Goal: Find specific page/section: Find specific page/section

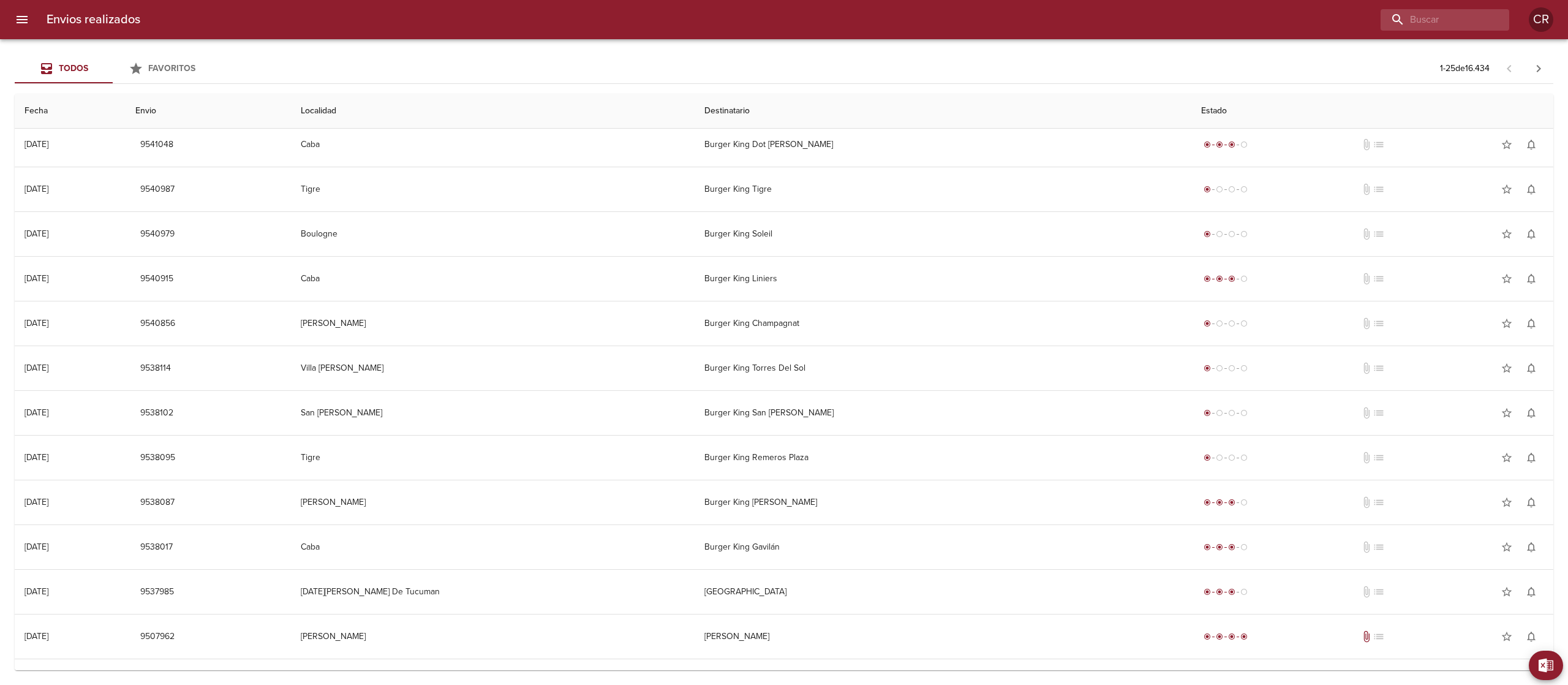
scroll to position [582, 0]
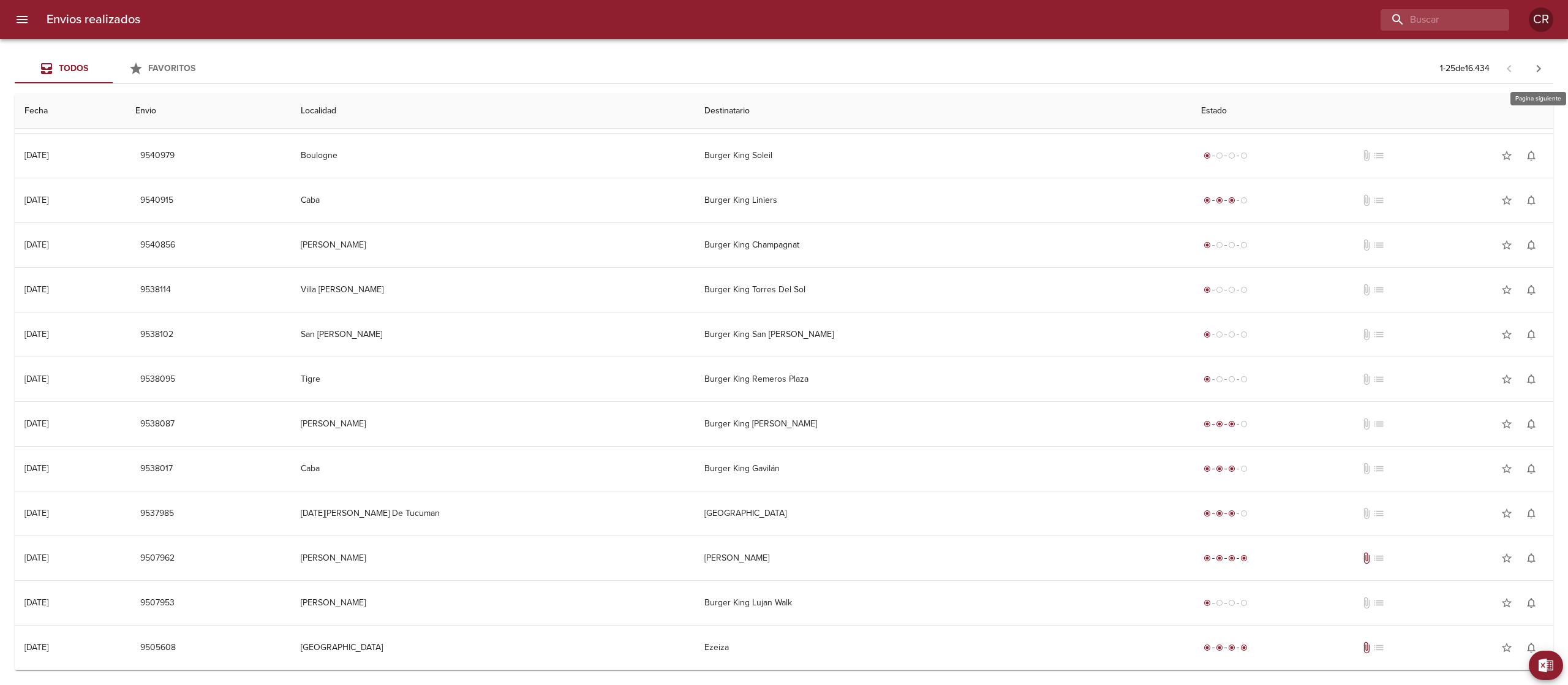
click at [1539, 66] on icon "button" at bounding box center [1538, 68] width 15 height 15
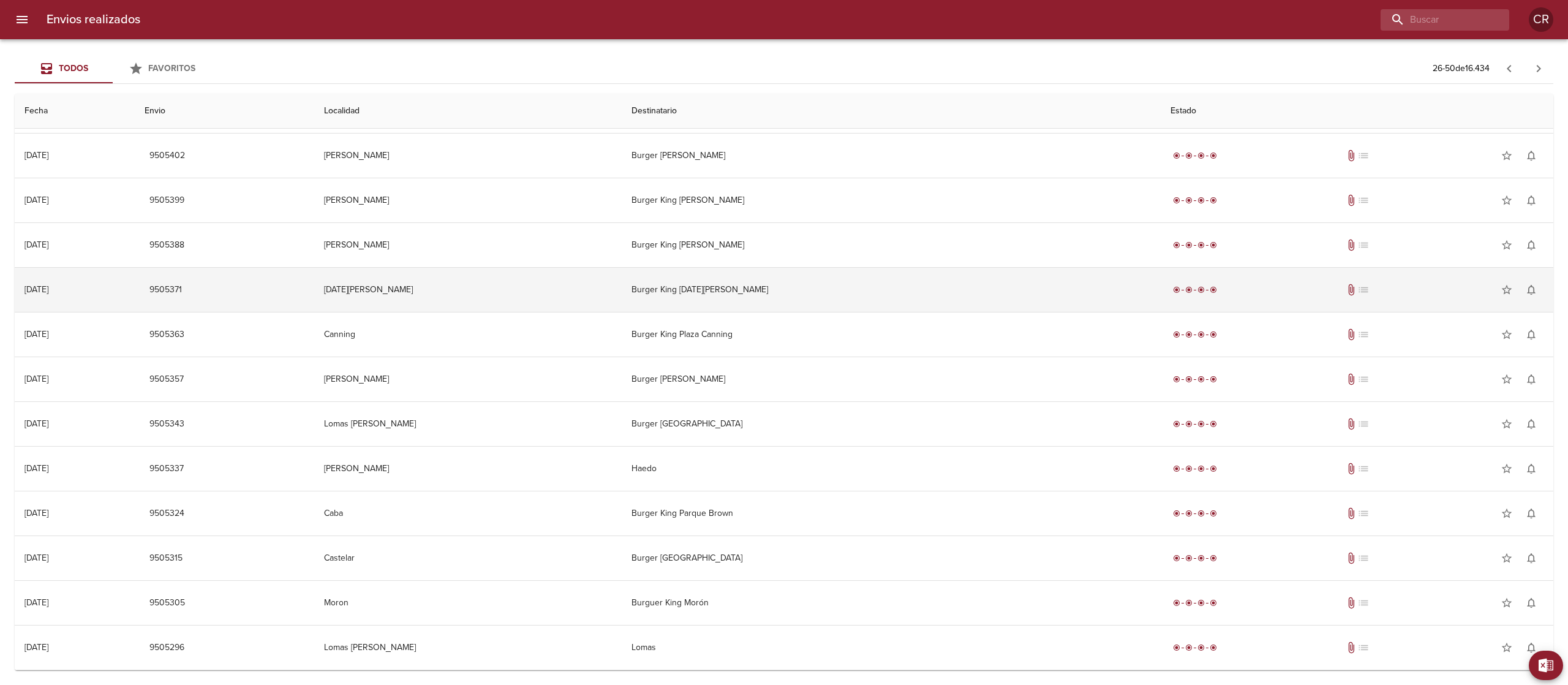
scroll to position [0, 0]
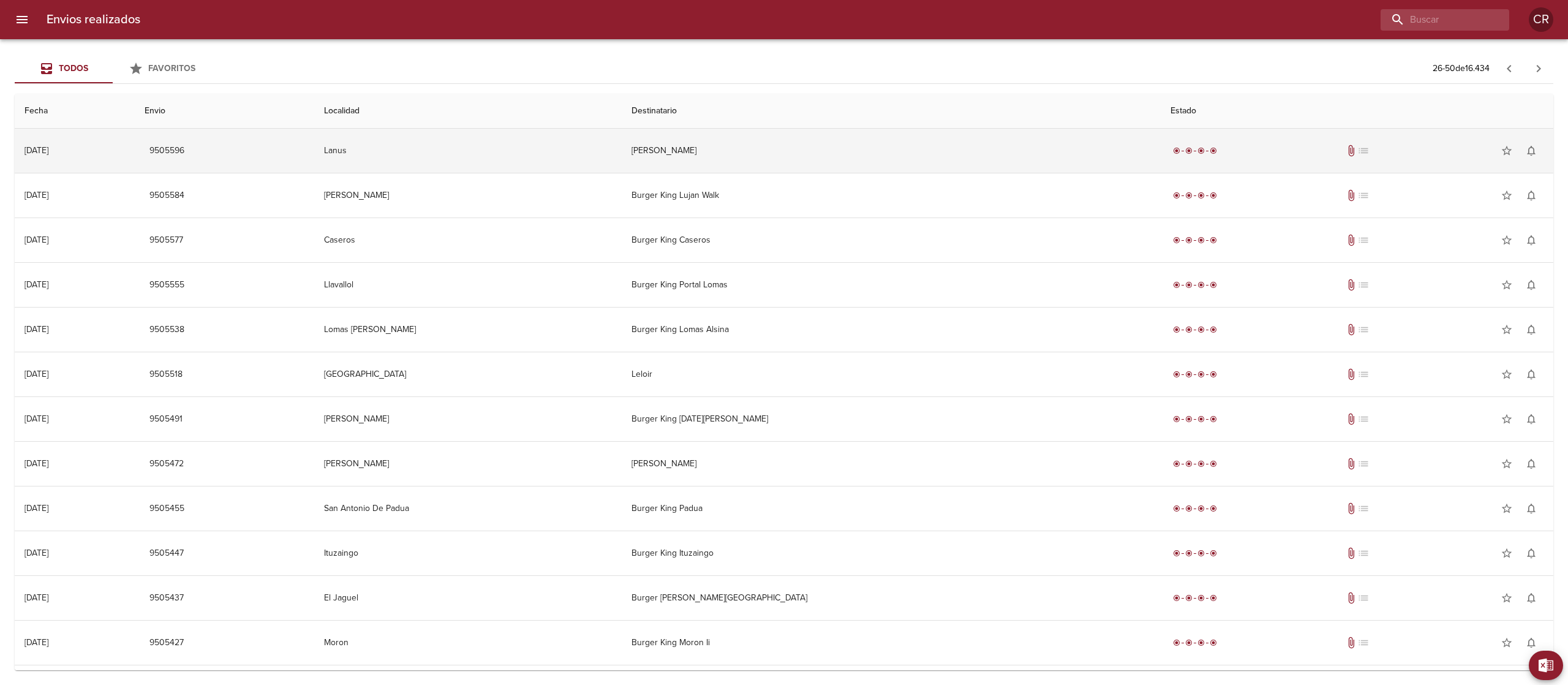
click at [849, 134] on td "[PERSON_NAME]" at bounding box center [892, 151] width 539 height 44
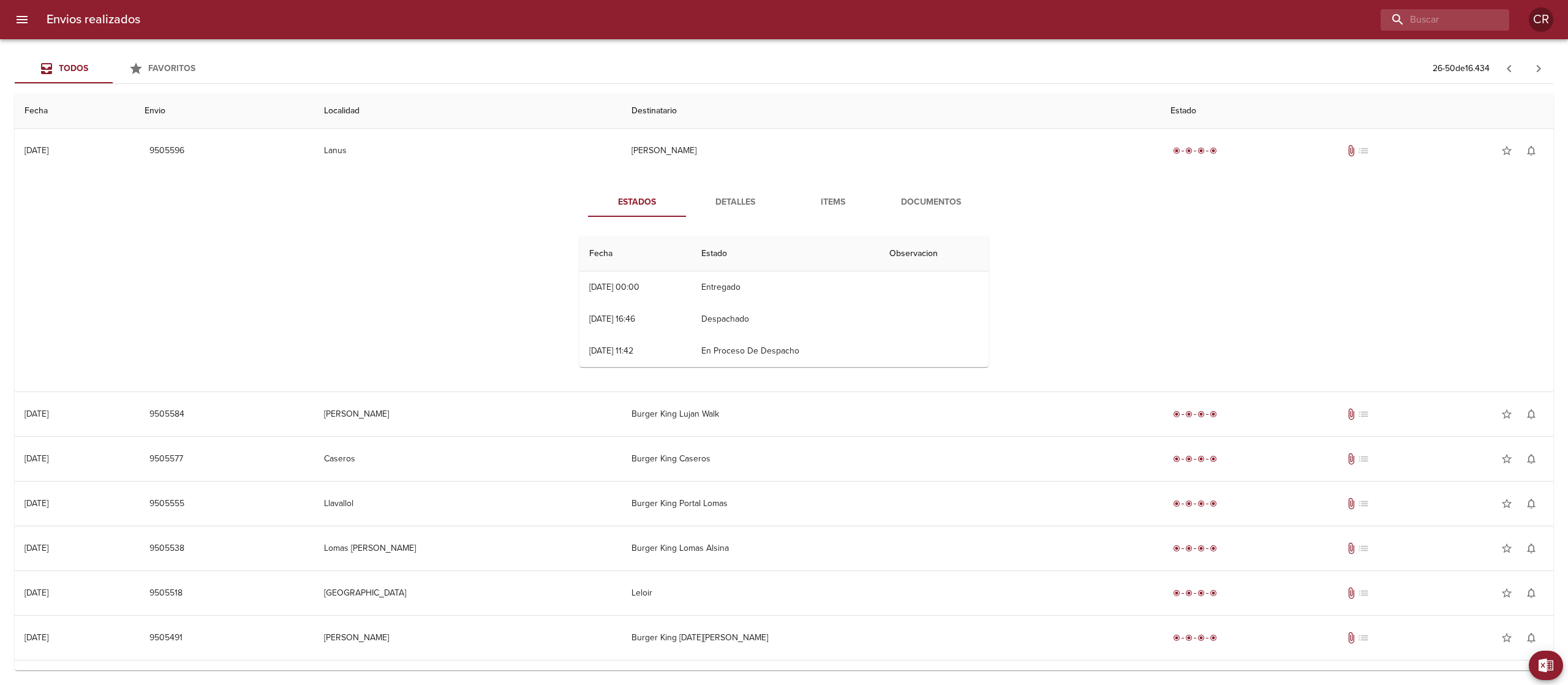
click at [738, 201] on span "Detalles" at bounding box center [735, 203] width 84 height 15
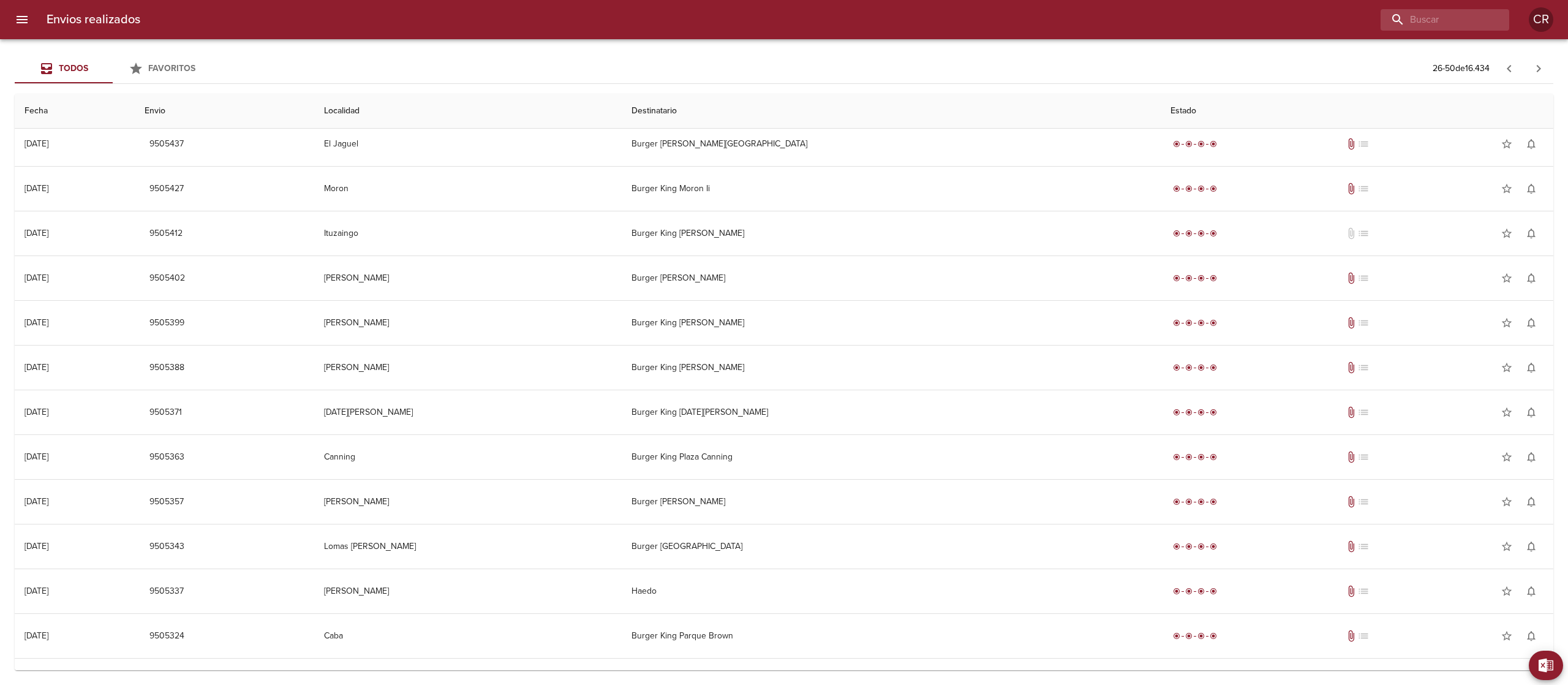
scroll to position [895, 0]
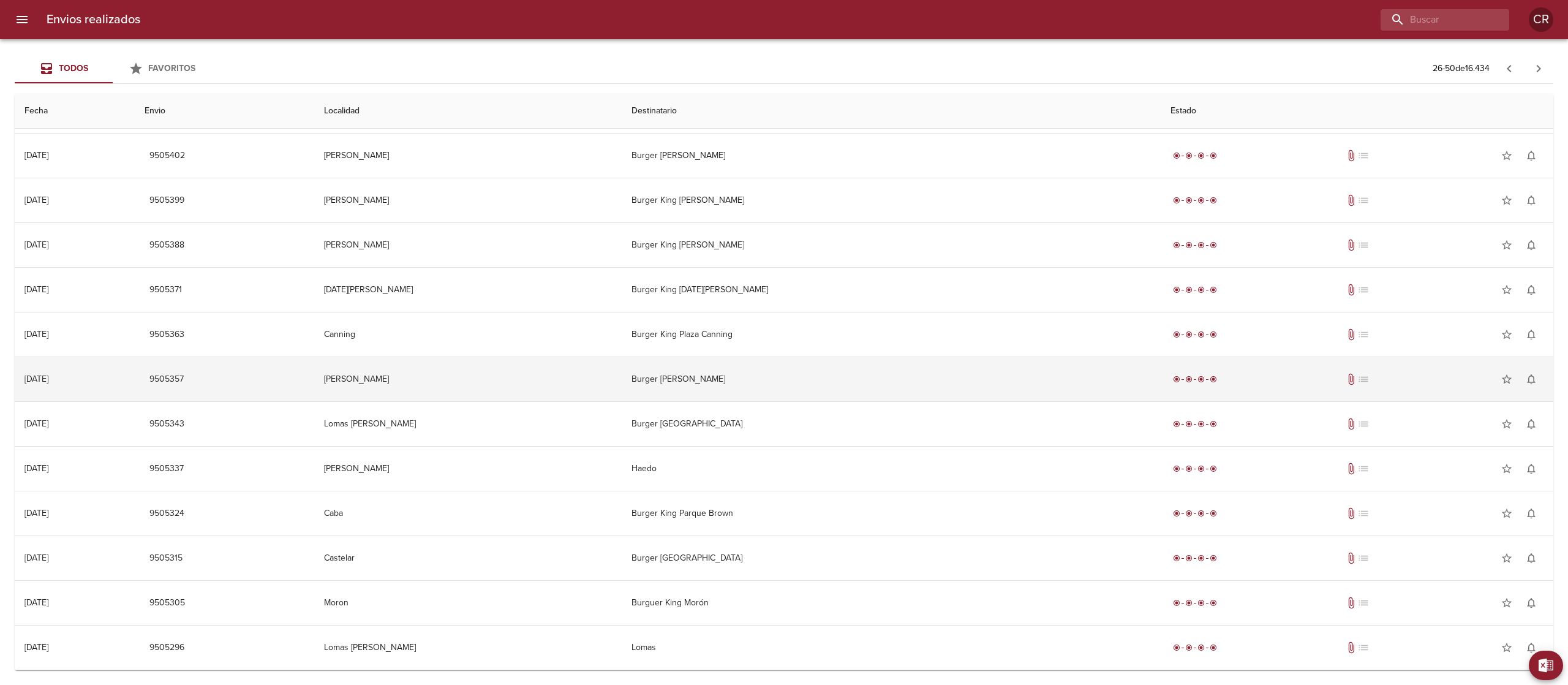
click at [790, 387] on td "Burger [PERSON_NAME]" at bounding box center [892, 379] width 539 height 44
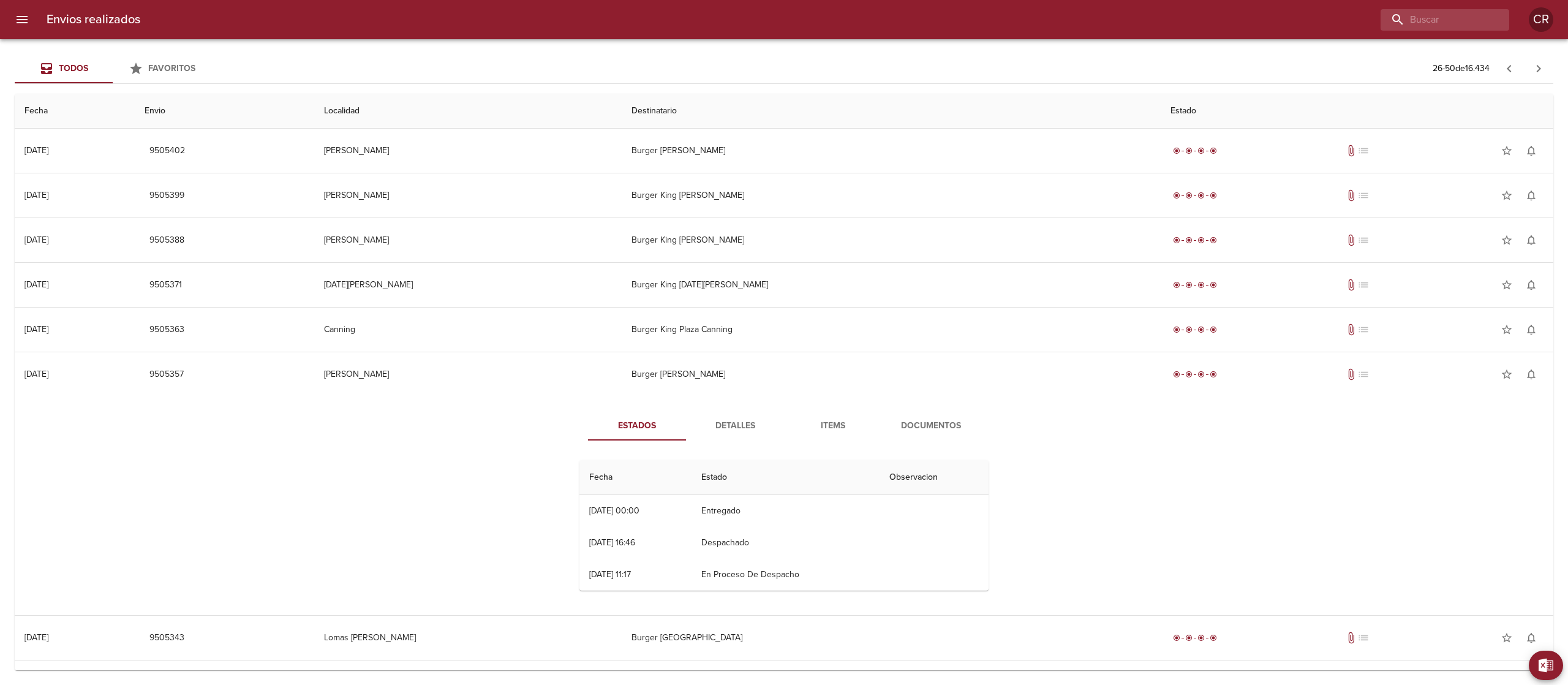
click at [728, 421] on button "Detalles" at bounding box center [735, 426] width 98 height 29
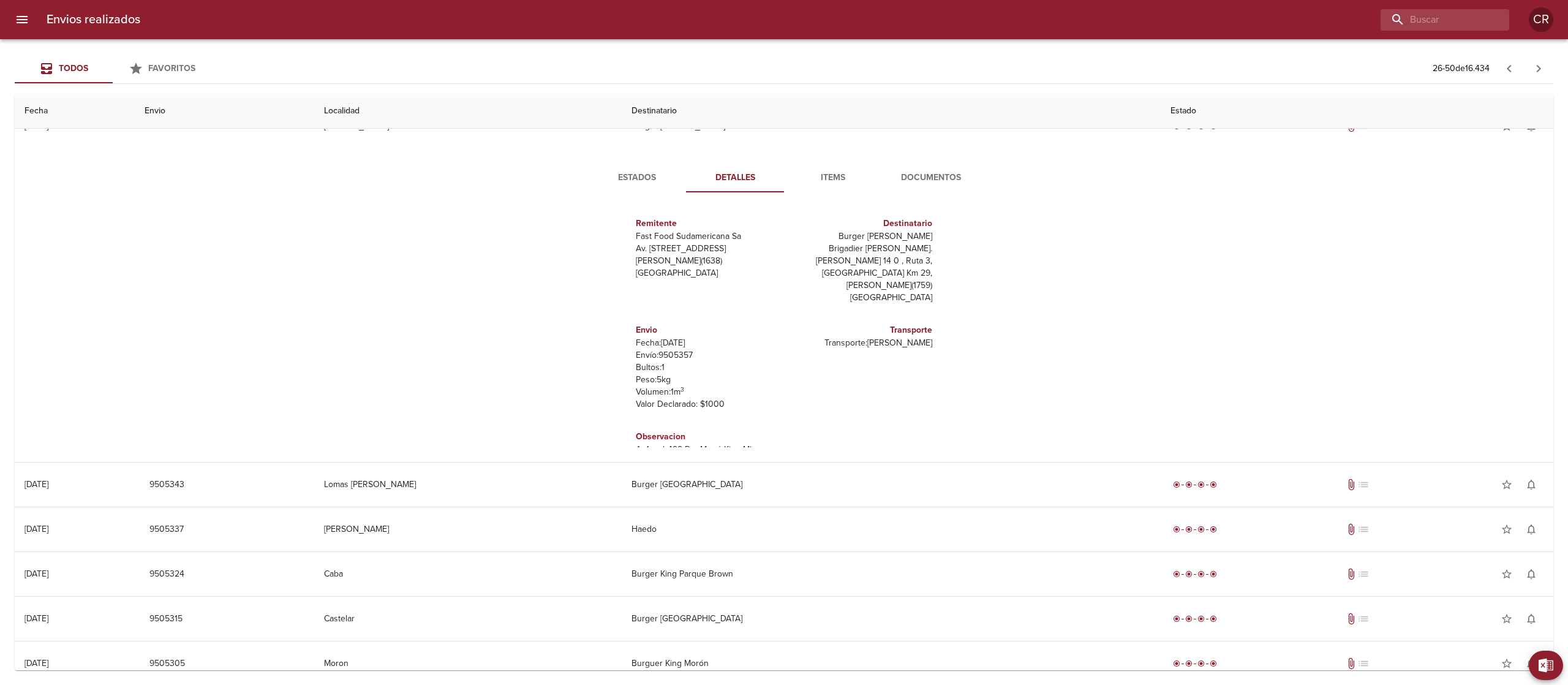
scroll to position [1152, 0]
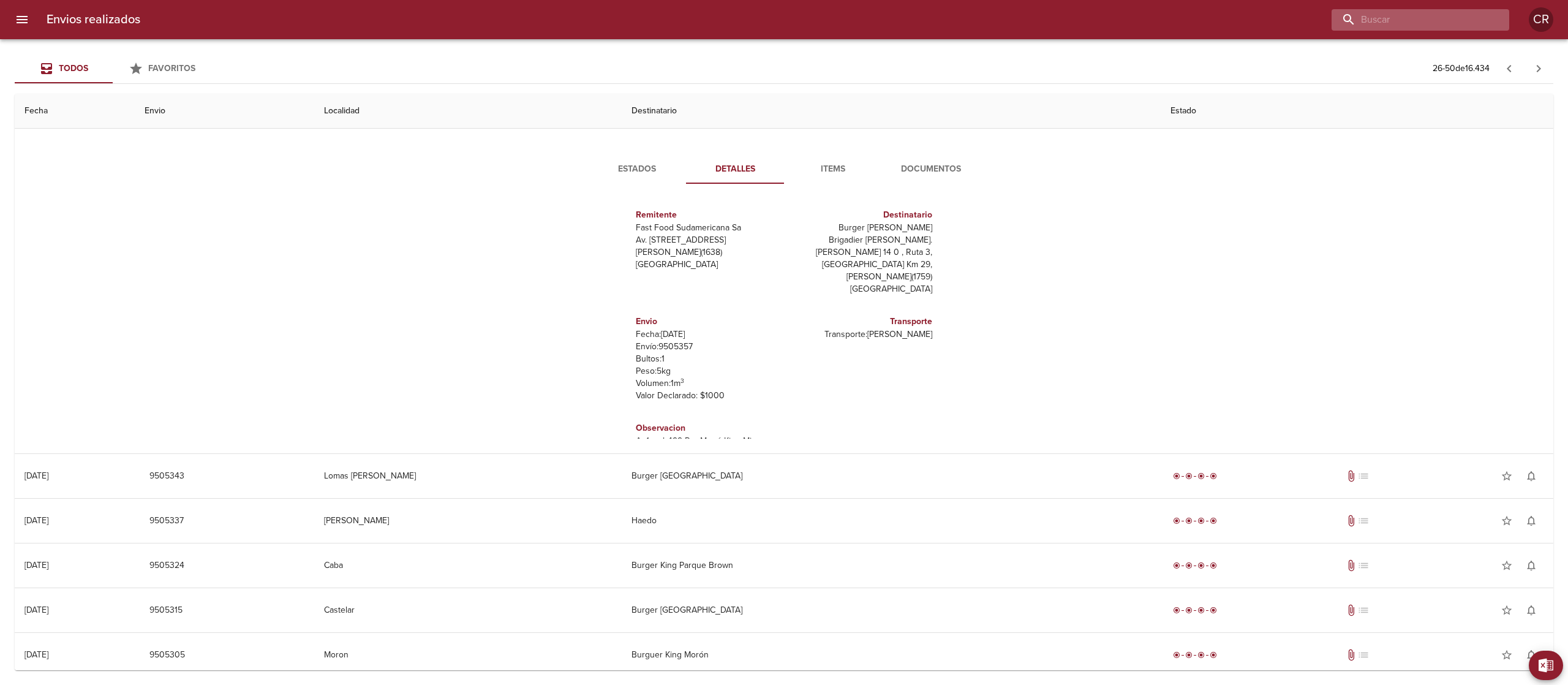
click at [1442, 16] on input "buscar" at bounding box center [1410, 20] width 157 height 22
type input "[PERSON_NAME]"
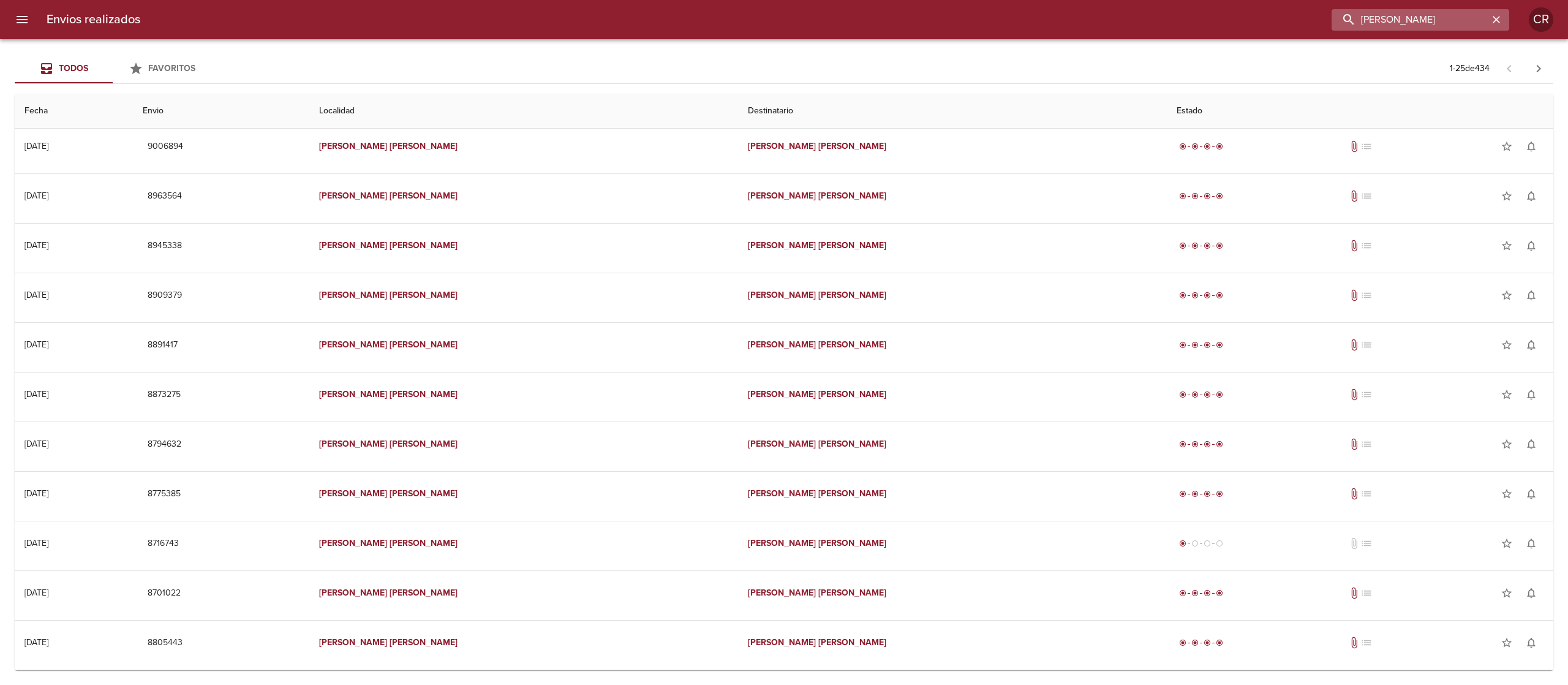
scroll to position [0, 0]
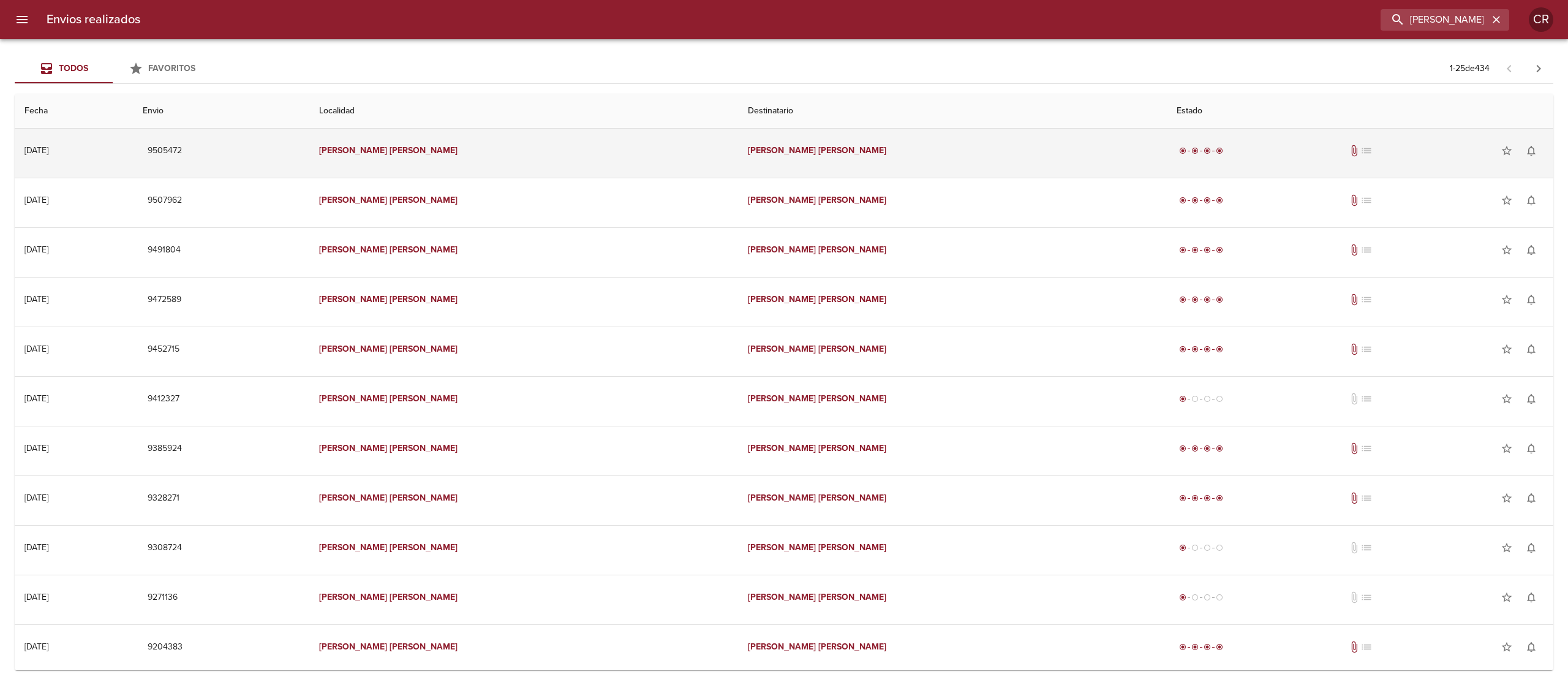
click at [856, 158] on td "[PERSON_NAME]" at bounding box center [953, 151] width 429 height 44
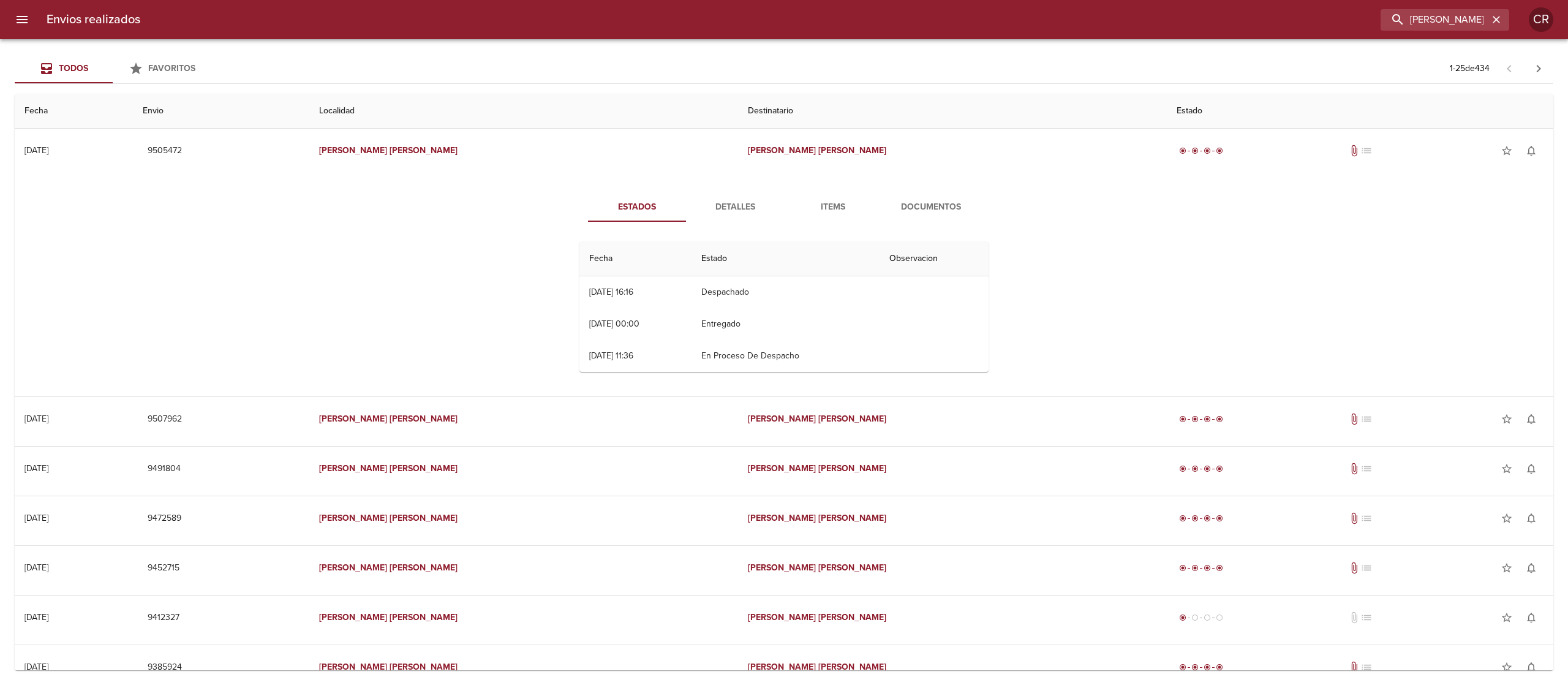
click at [734, 211] on span "Detalles" at bounding box center [735, 208] width 84 height 15
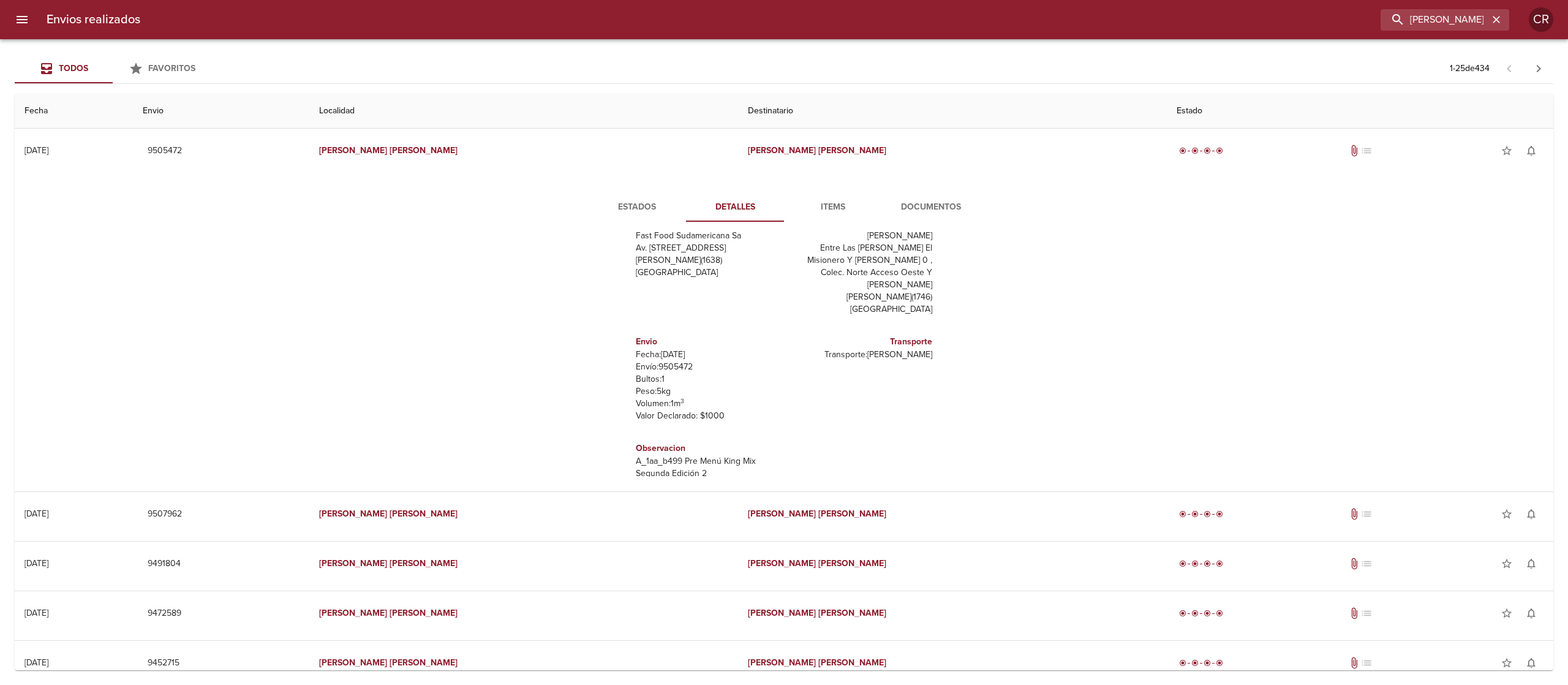
scroll to position [123, 0]
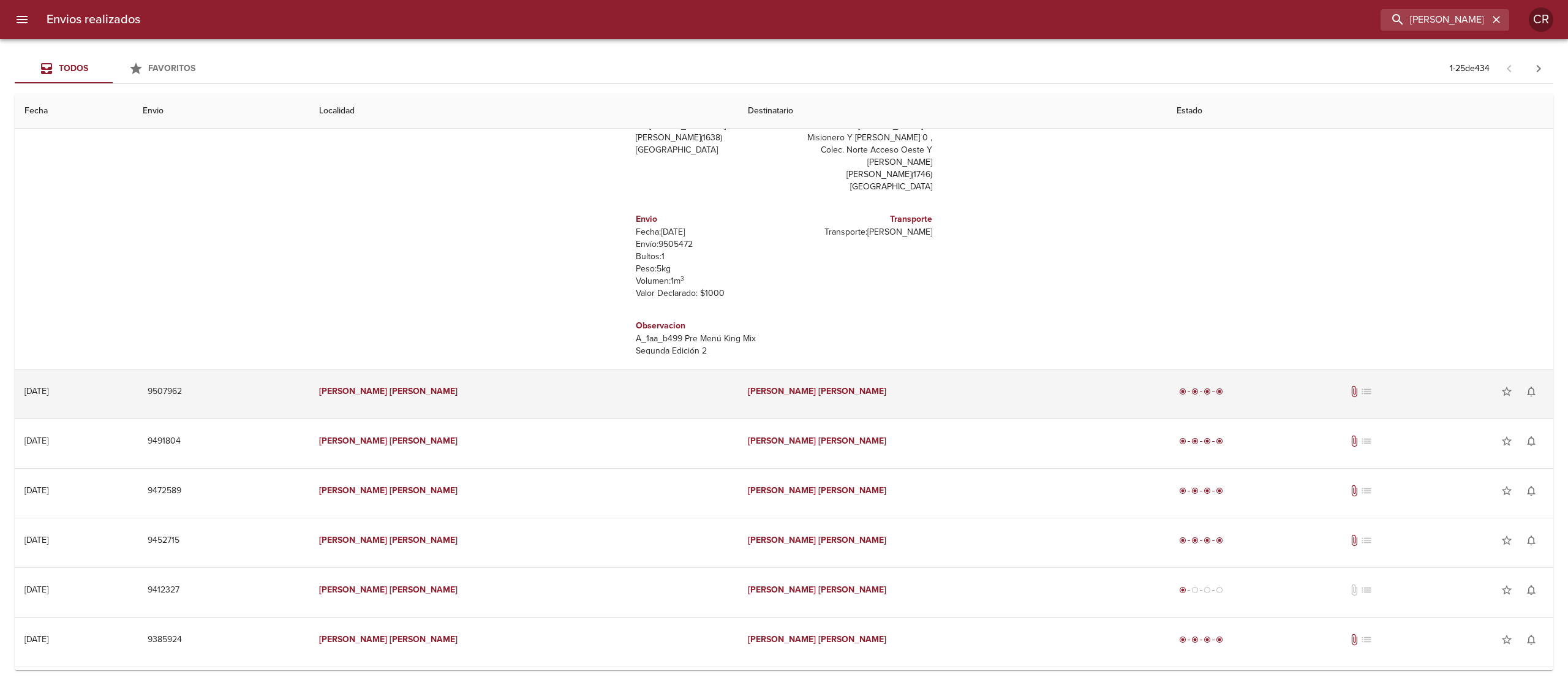
click at [789, 385] on td "[PERSON_NAME]" at bounding box center [953, 392] width 429 height 44
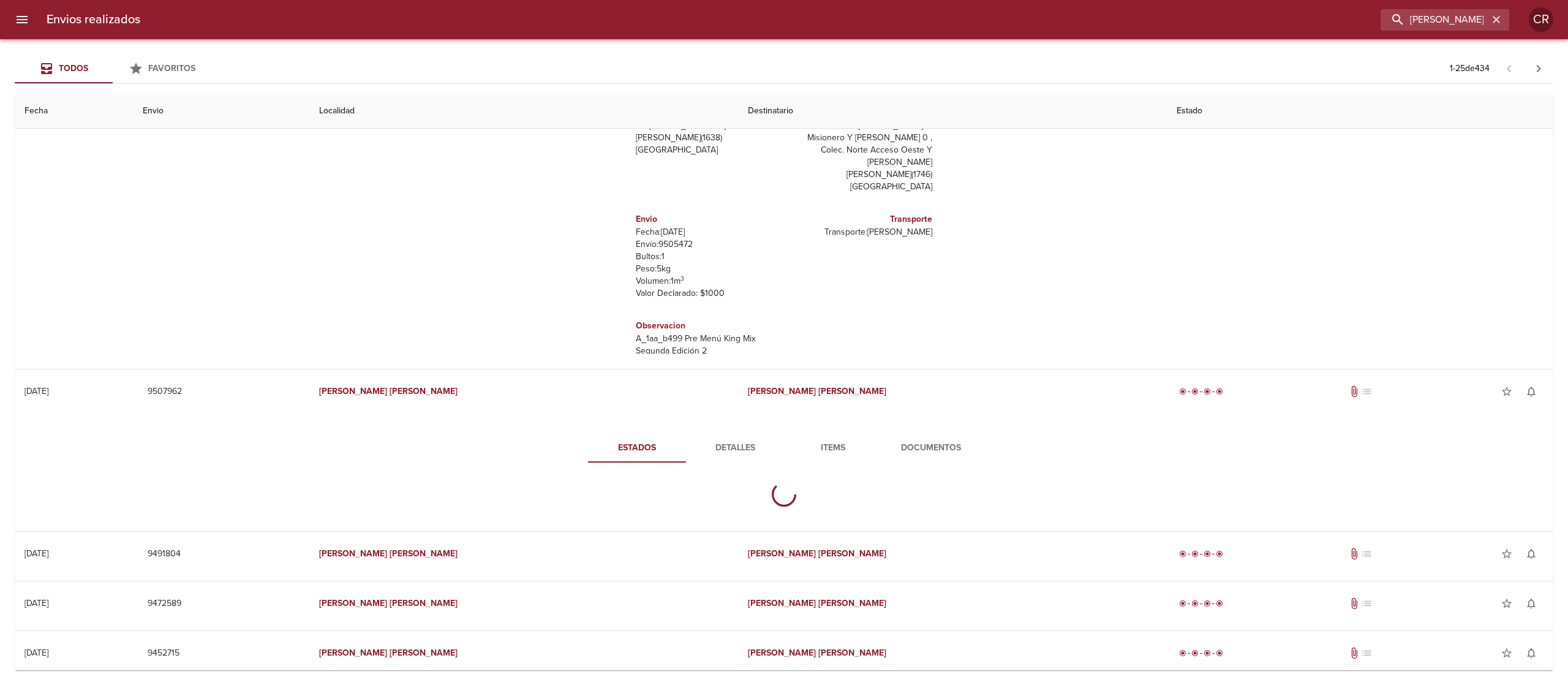
click at [753, 444] on span "Detalles" at bounding box center [735, 448] width 84 height 15
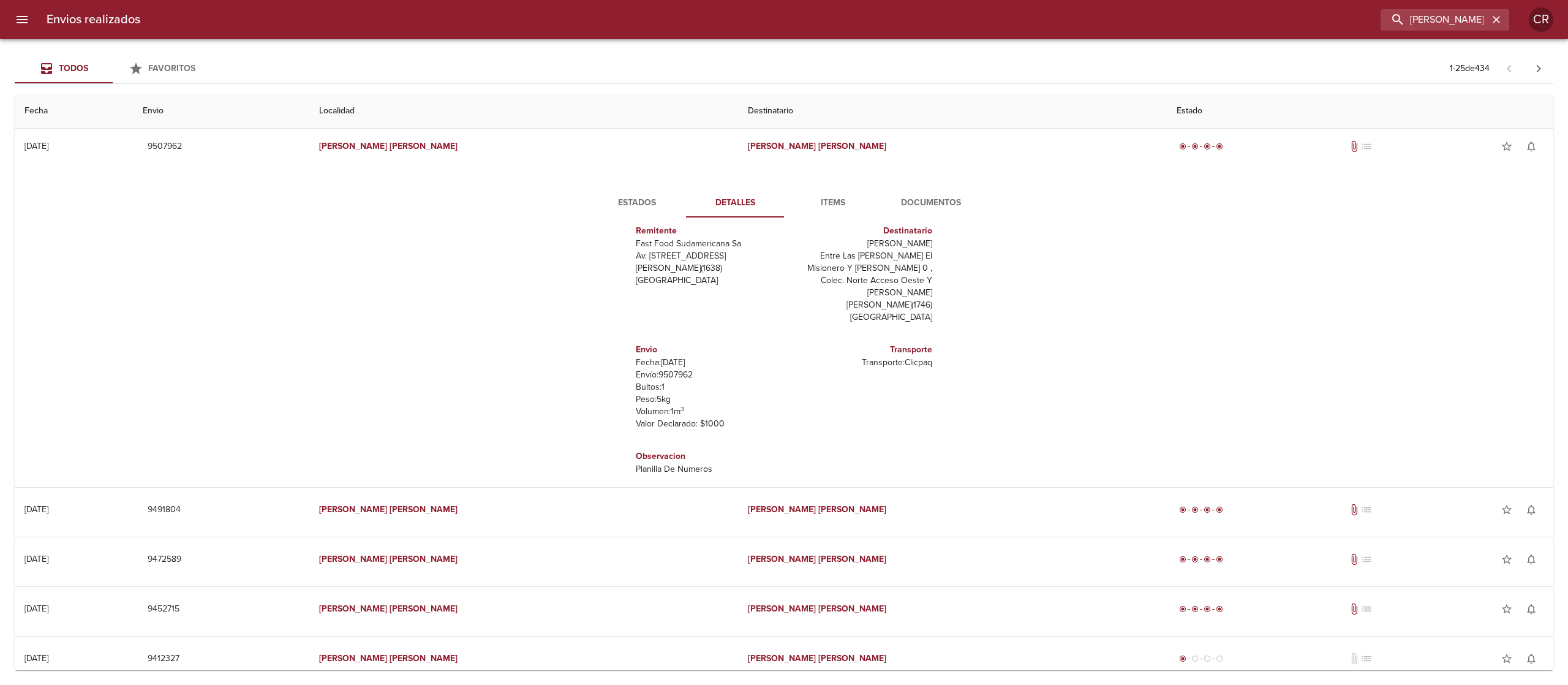
scroll to position [0, 0]
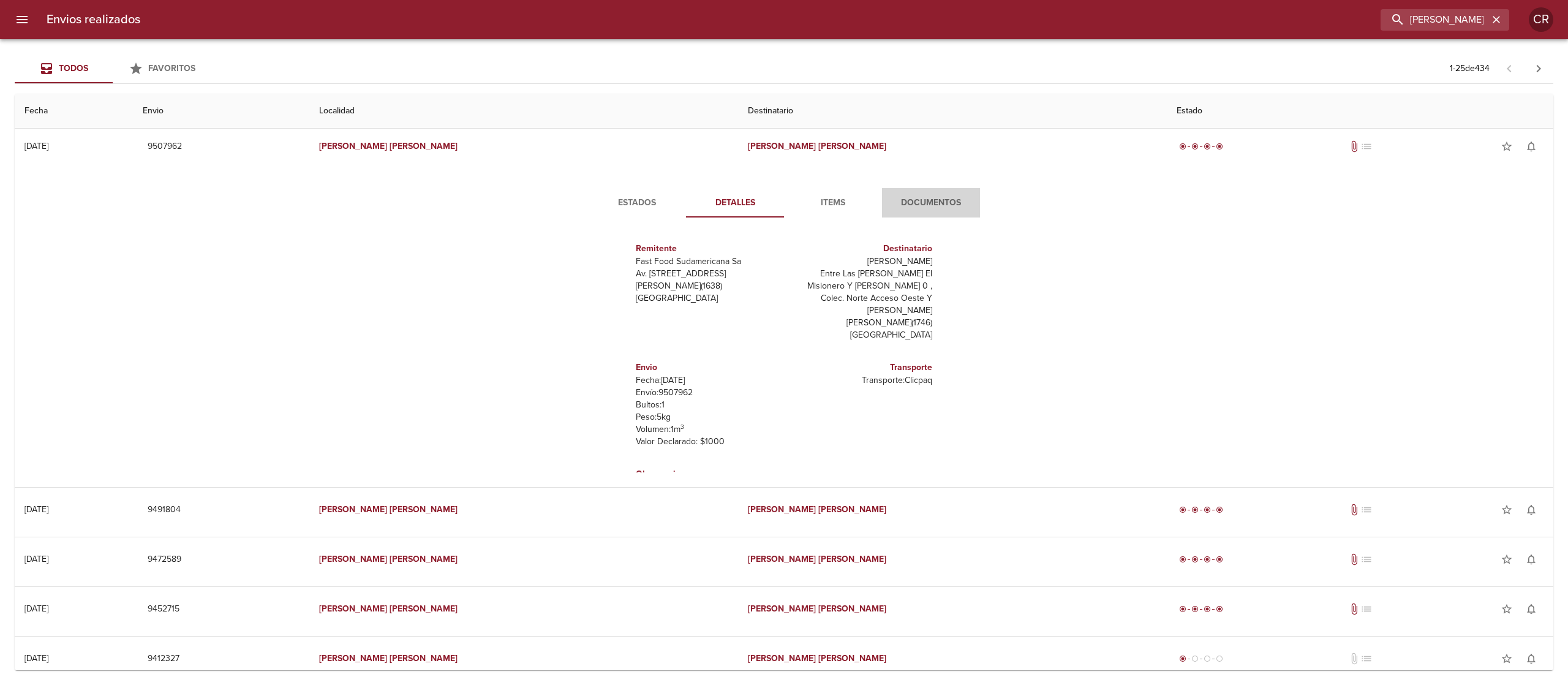
click at [917, 203] on span "Documentos" at bounding box center [931, 203] width 84 height 15
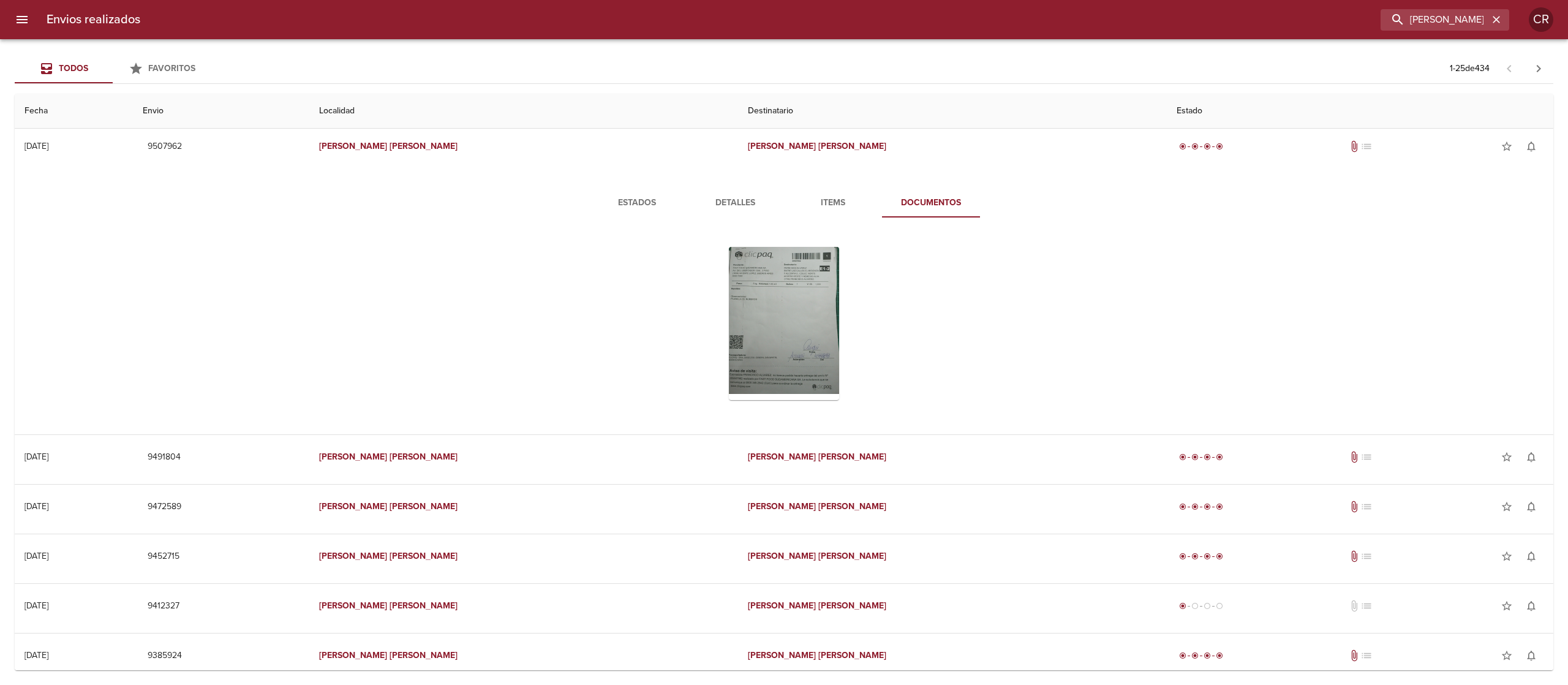
click at [600, 298] on div "Tabla de envíos del cliente" at bounding box center [784, 324] width 409 height 173
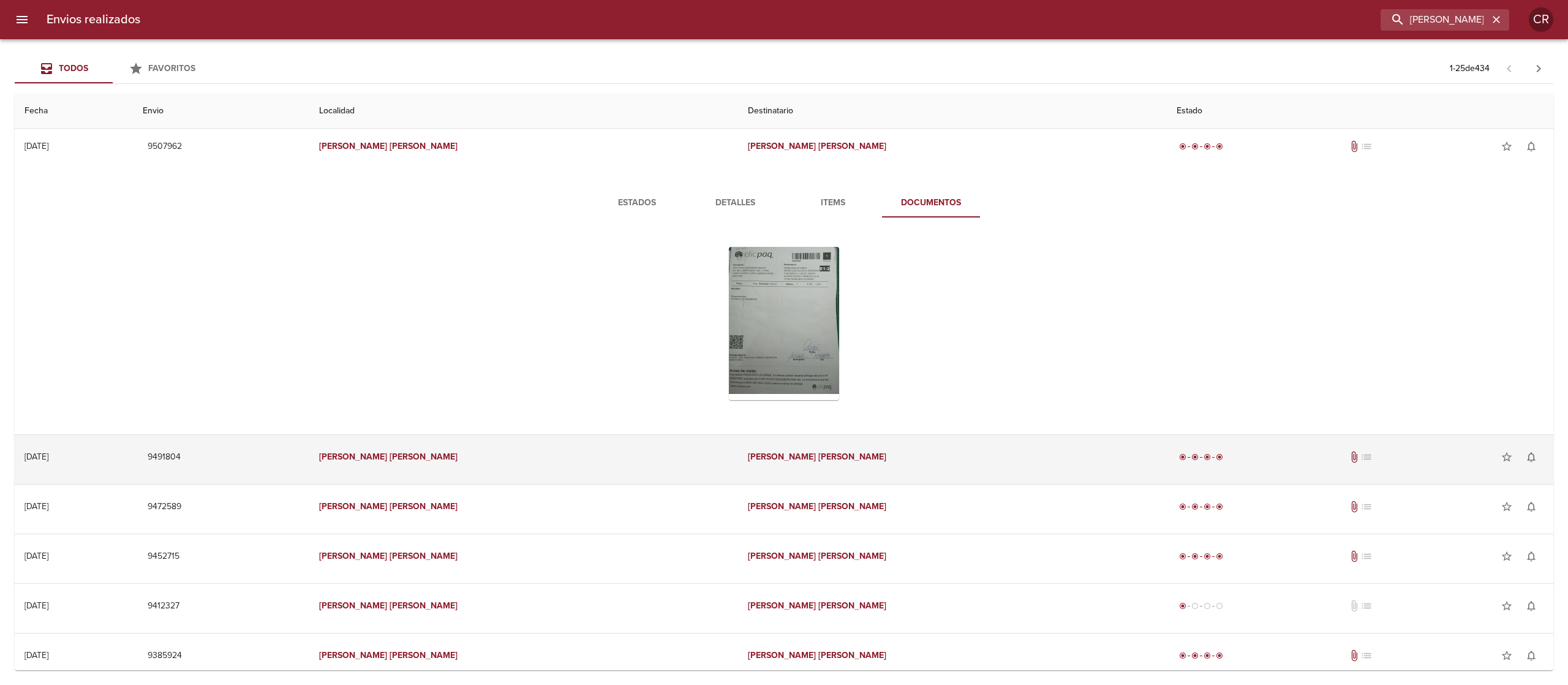
click at [738, 456] on td "[PERSON_NAME]" at bounding box center [524, 457] width 429 height 44
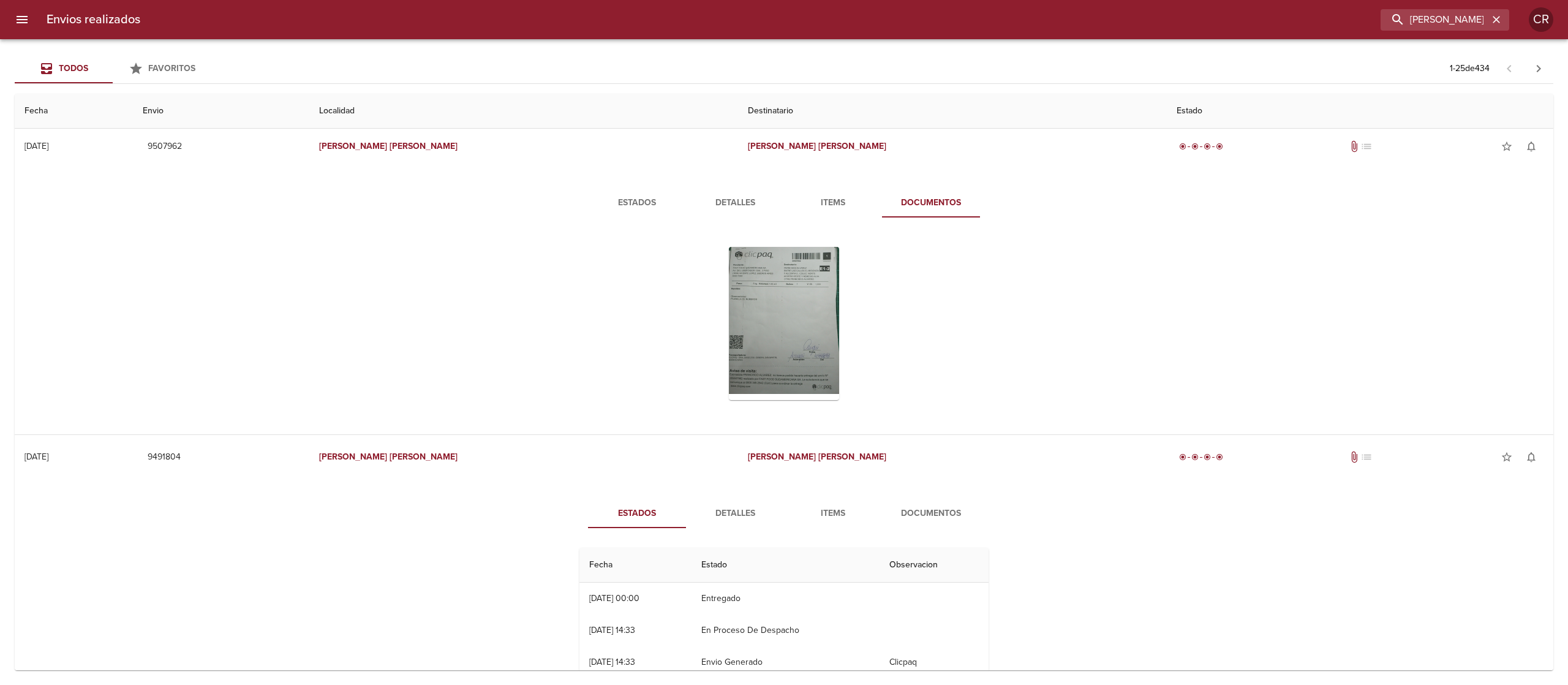
click at [731, 509] on span "Detalles" at bounding box center [735, 514] width 84 height 15
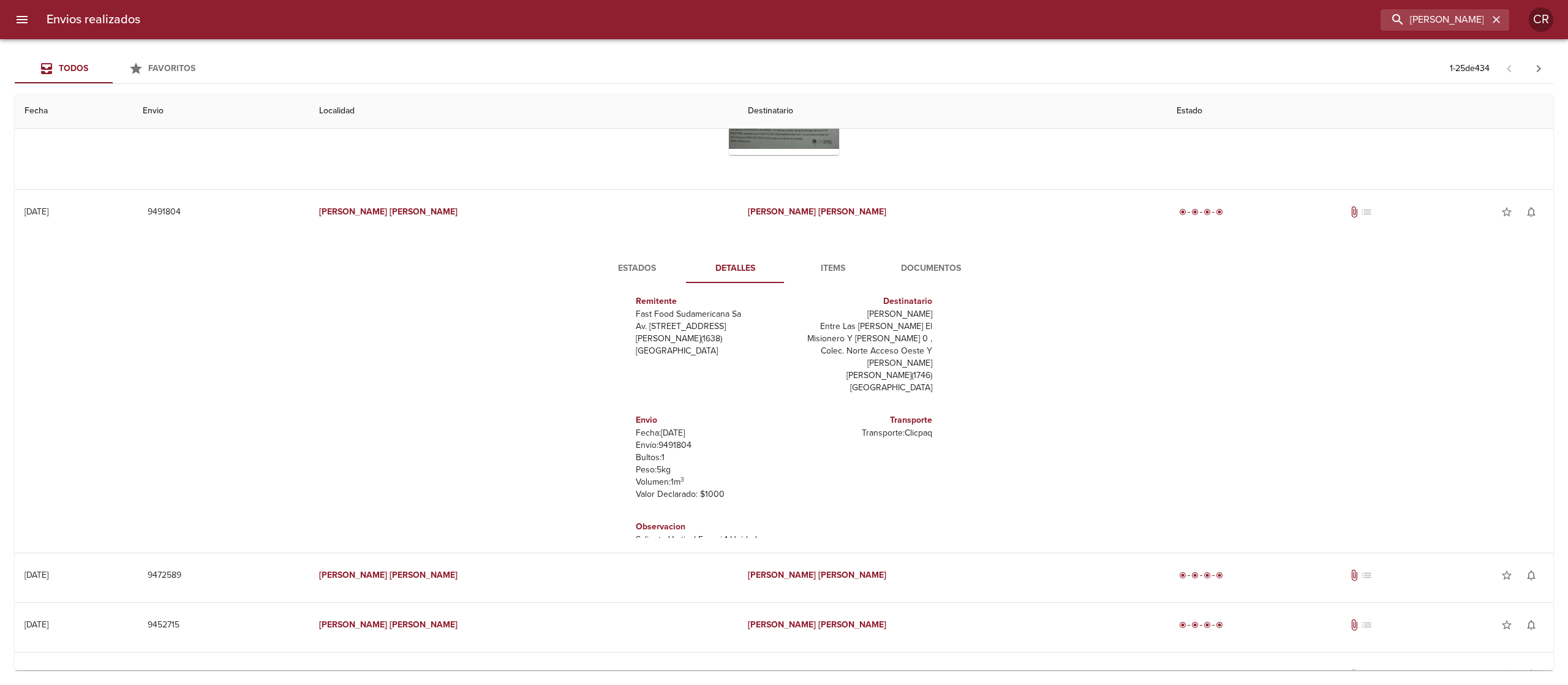
scroll to position [18, 0]
click at [934, 259] on button "Documentos" at bounding box center [931, 268] width 98 height 29
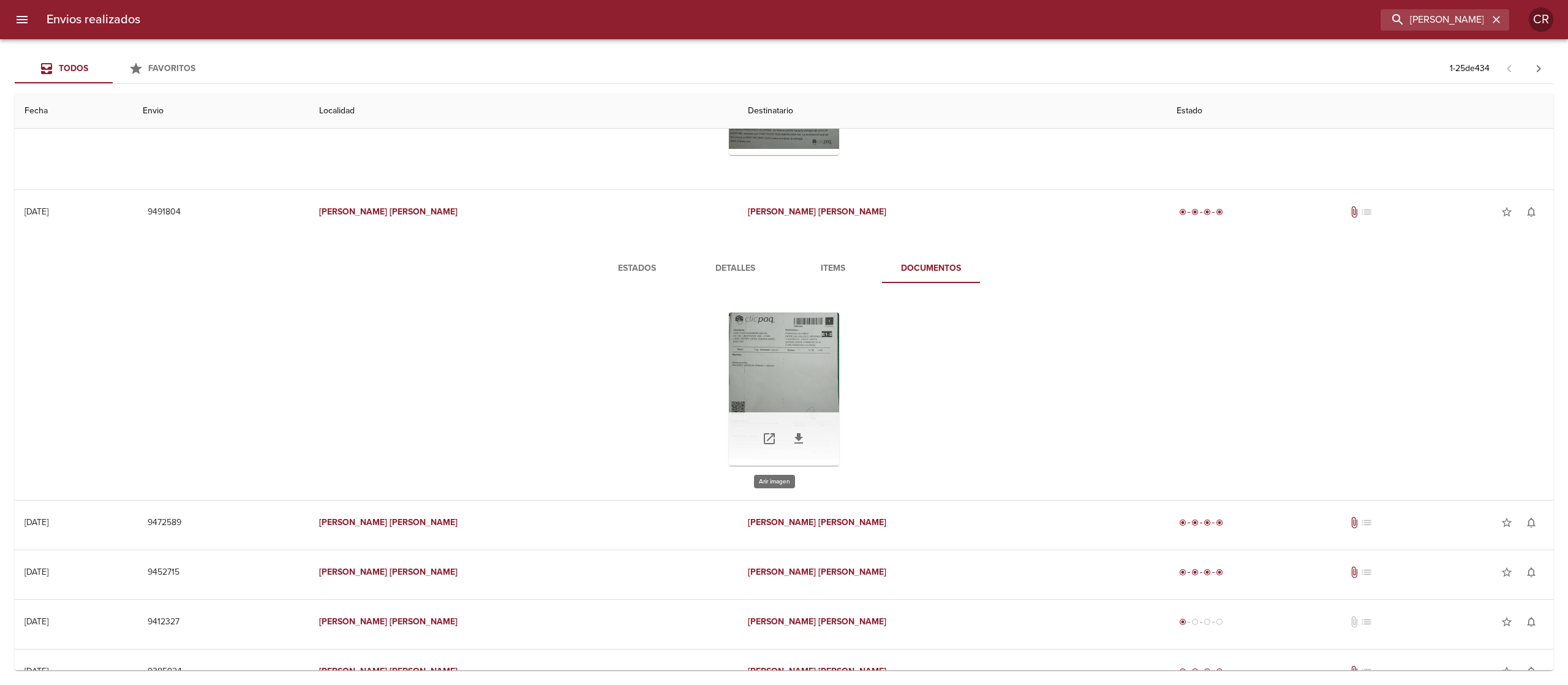
click at [768, 393] on div "Tabla de envíos del cliente" at bounding box center [784, 389] width 110 height 153
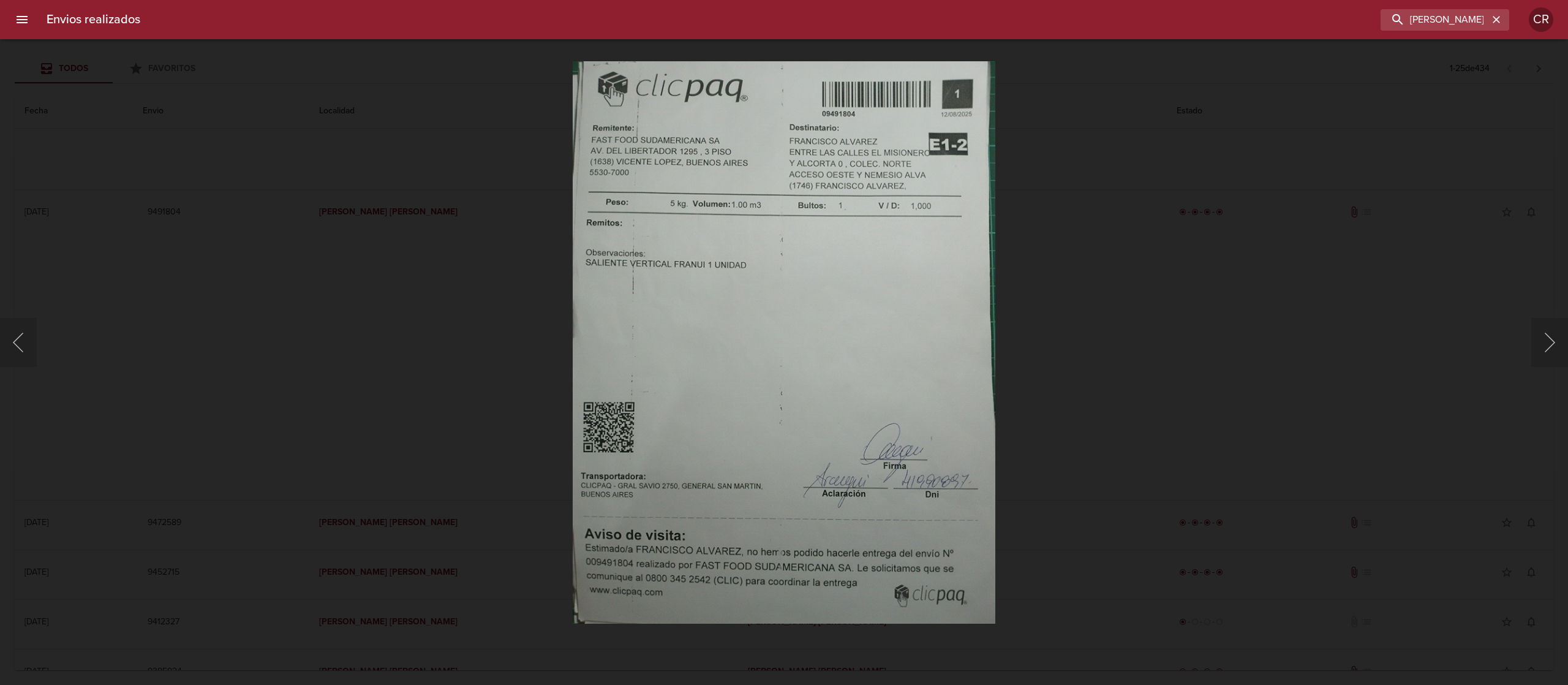
click at [1048, 320] on div "Lightbox" at bounding box center [784, 342] width 1568 height 685
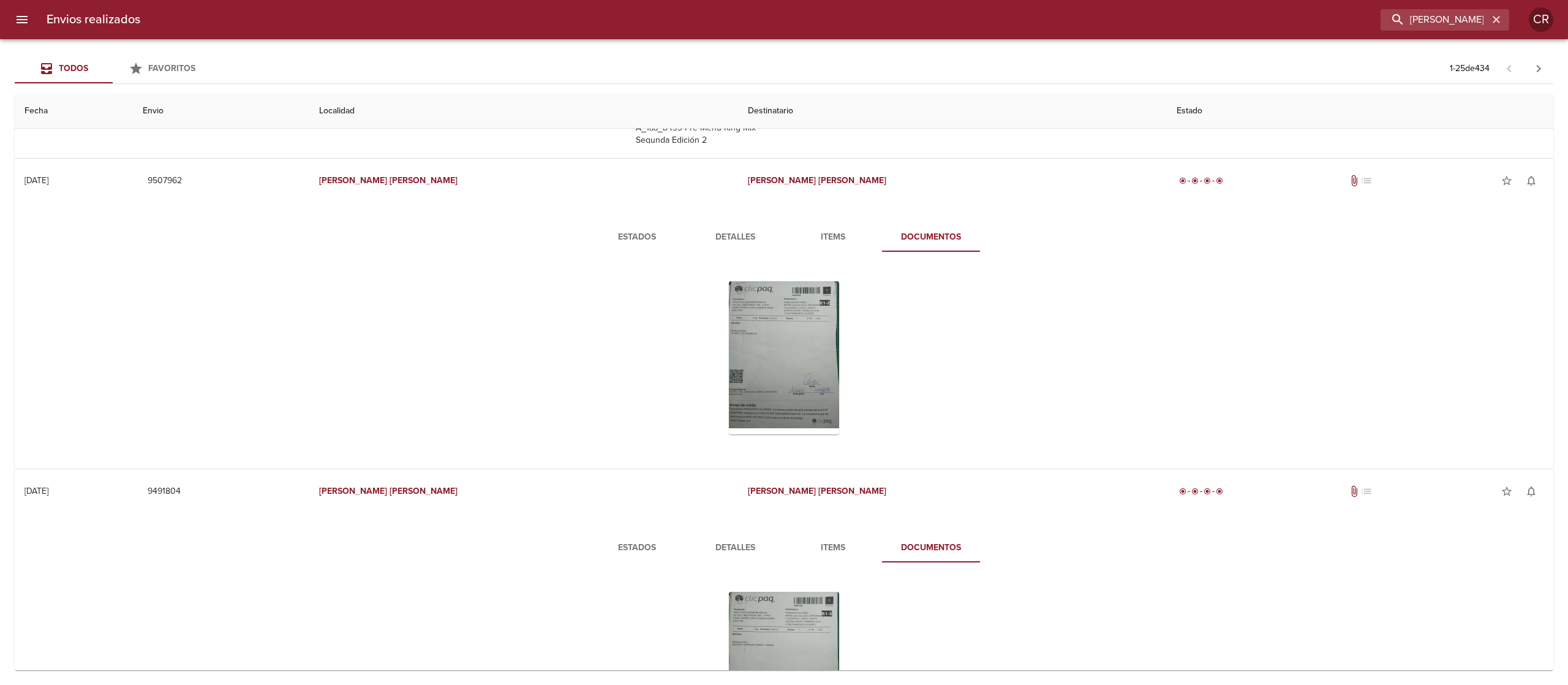
scroll to position [314, 0]
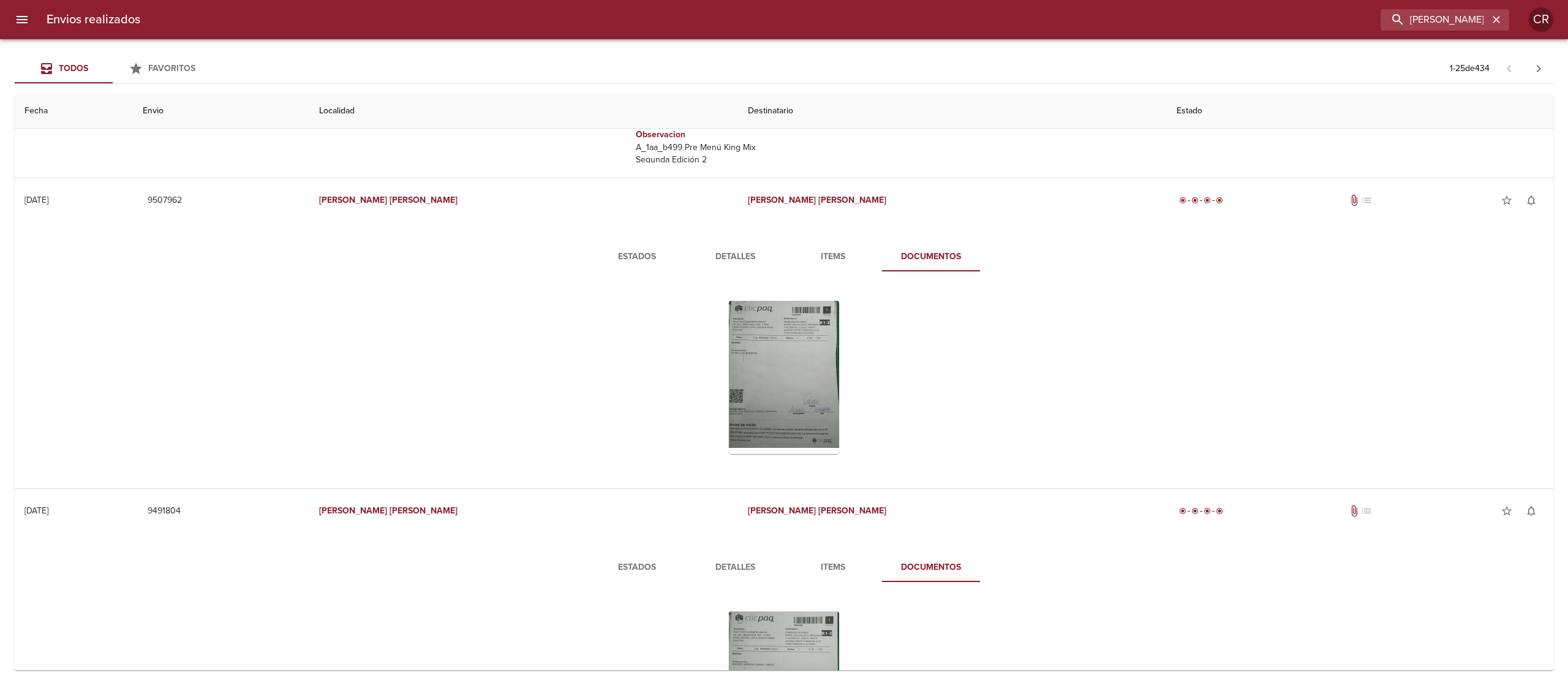
click at [721, 262] on span "Detalles" at bounding box center [735, 257] width 84 height 15
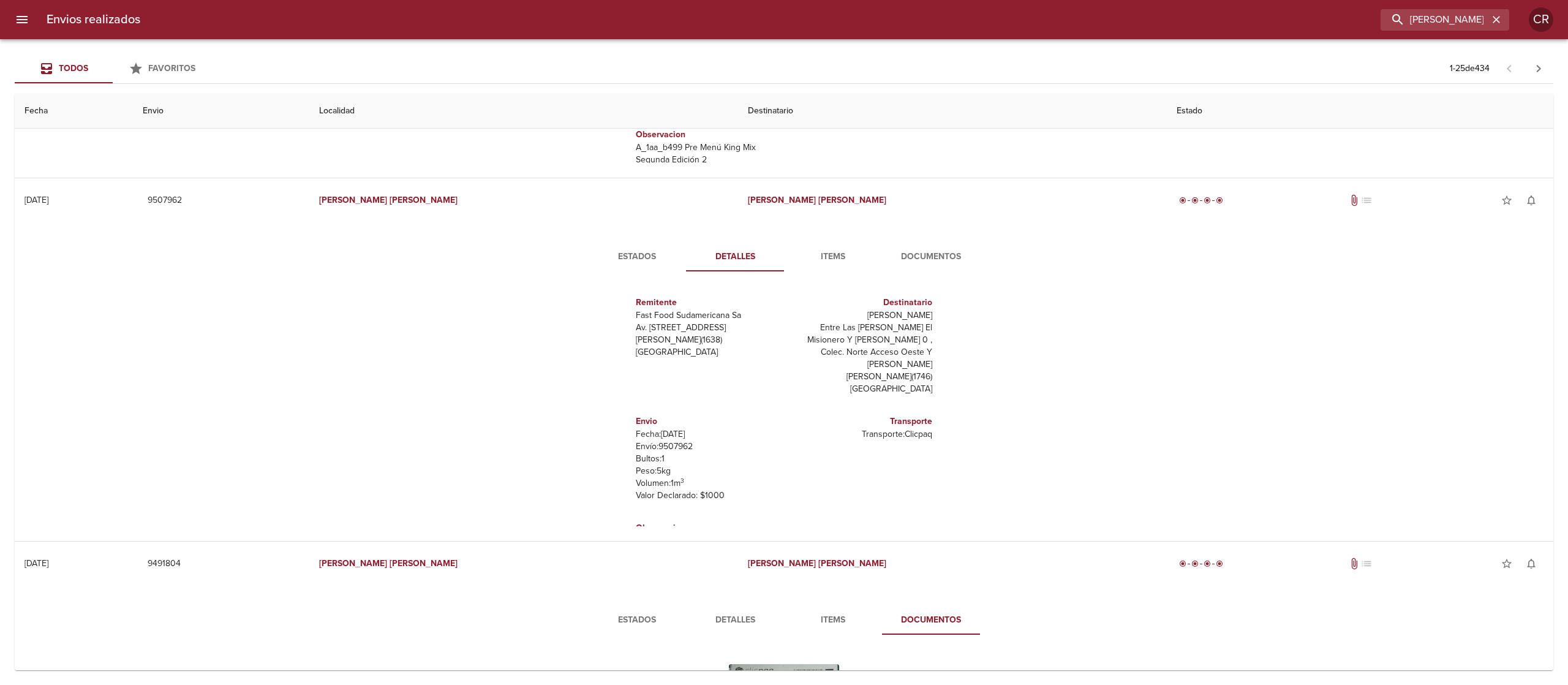
scroll to position [18, 0]
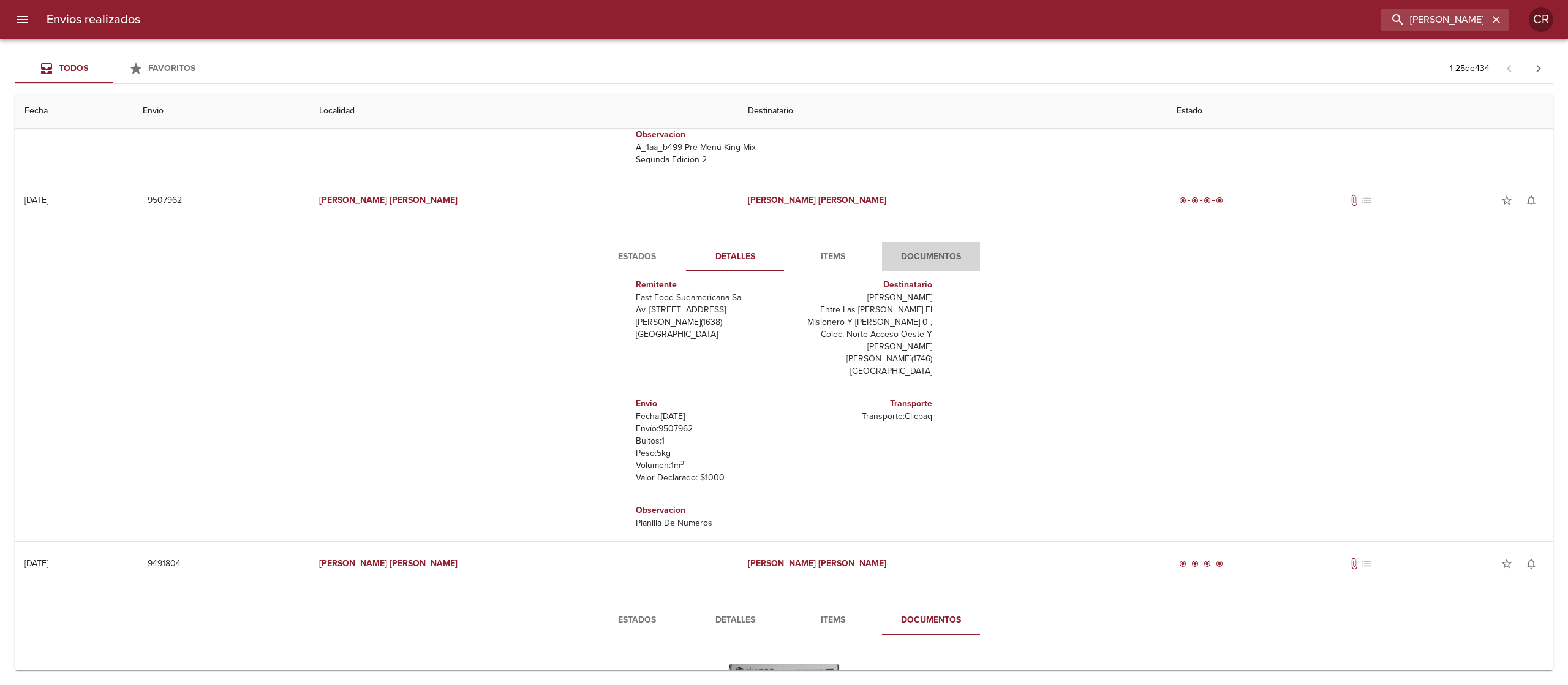
click at [897, 253] on span "Documentos" at bounding box center [931, 257] width 84 height 15
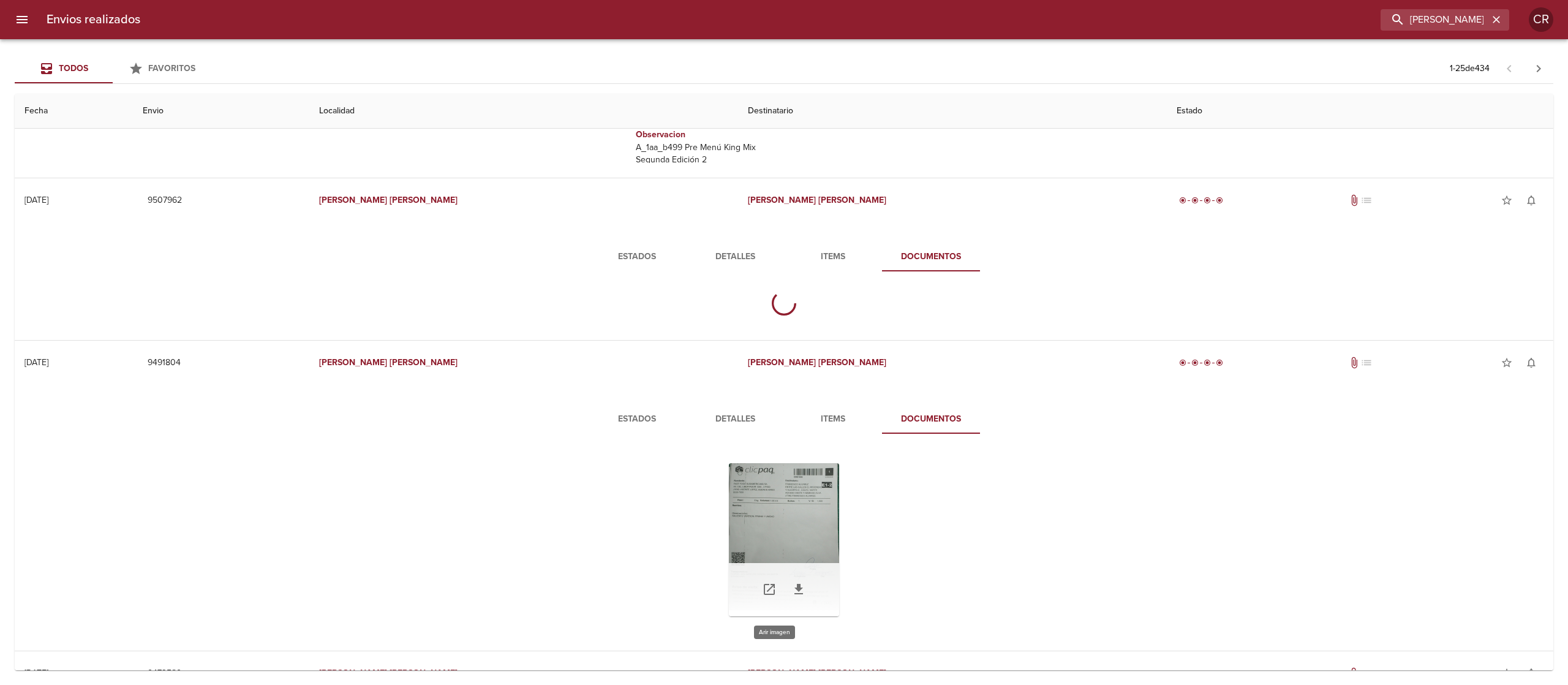
click at [767, 490] on div "Tabla de envíos del cliente" at bounding box center [784, 540] width 110 height 153
